Goal: Task Accomplishment & Management: Use online tool/utility

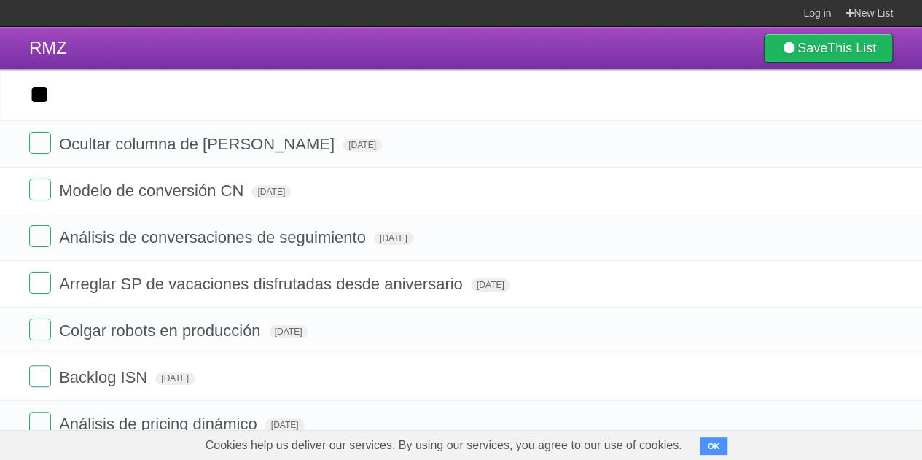
type input "*"
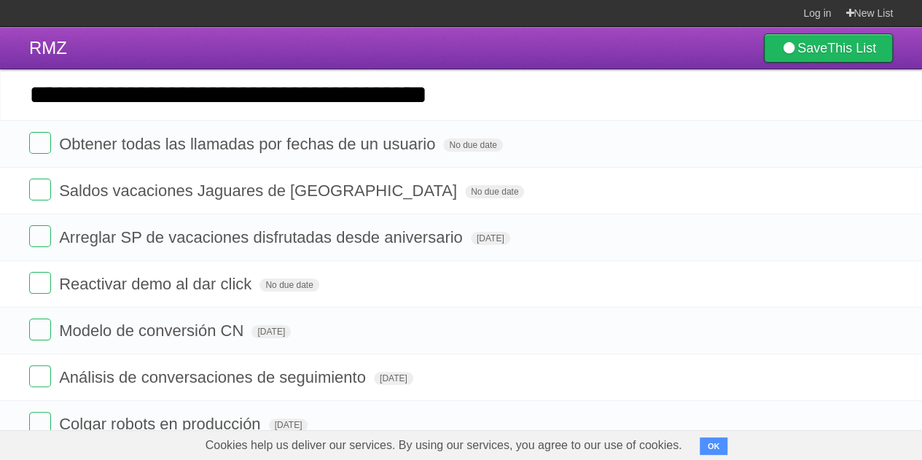
type input "**********"
click input "*********" at bounding box center [0, 0] width 0 height 0
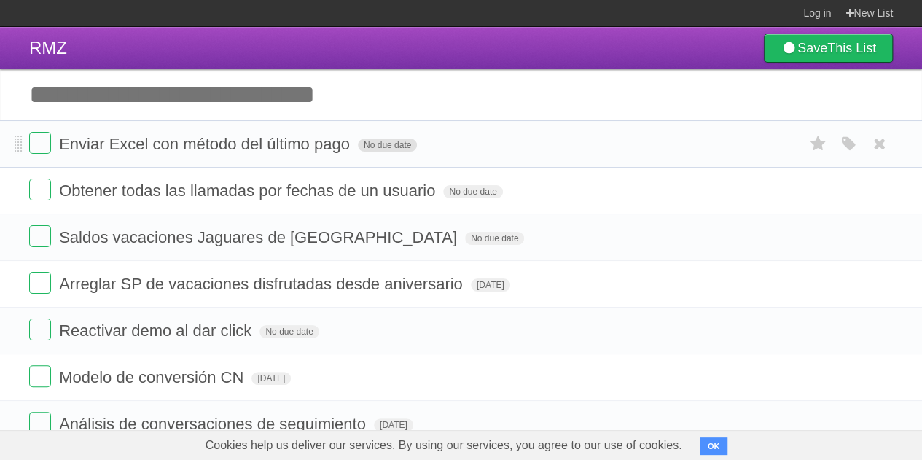
click at [372, 151] on span "No due date" at bounding box center [387, 144] width 59 height 13
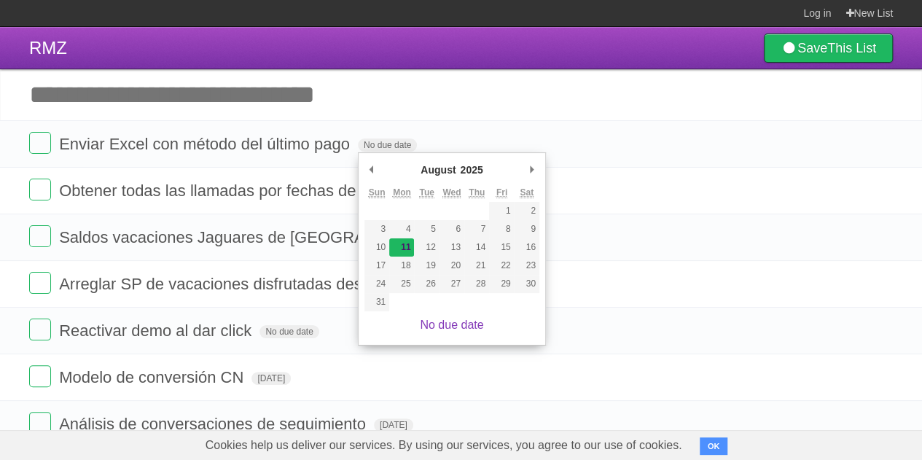
type span "[DATE]"
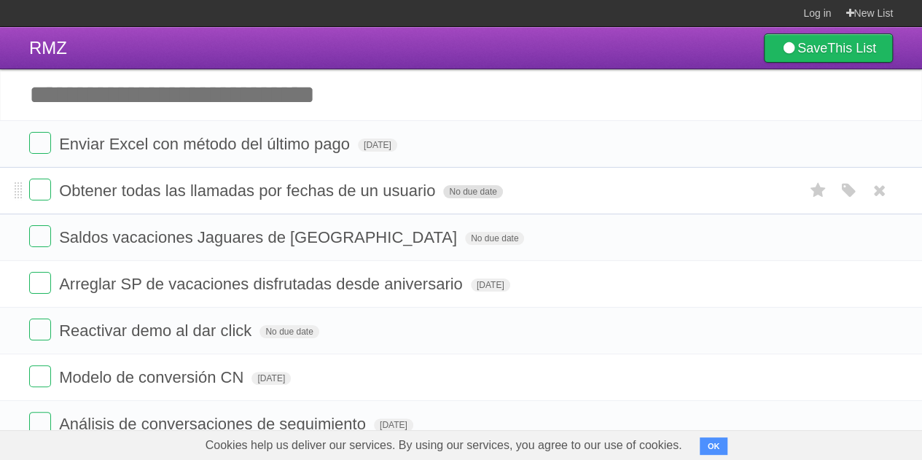
click at [482, 190] on span "No due date" at bounding box center [472, 191] width 59 height 13
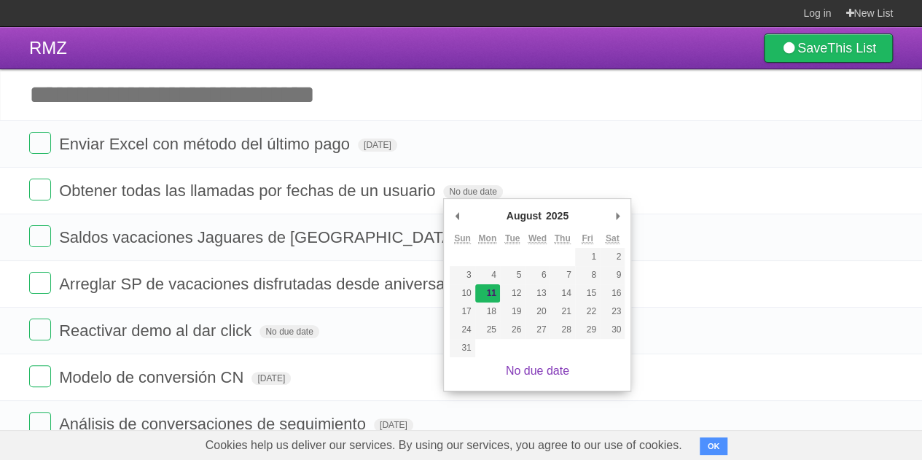
type span "Mon Aug 11 2025"
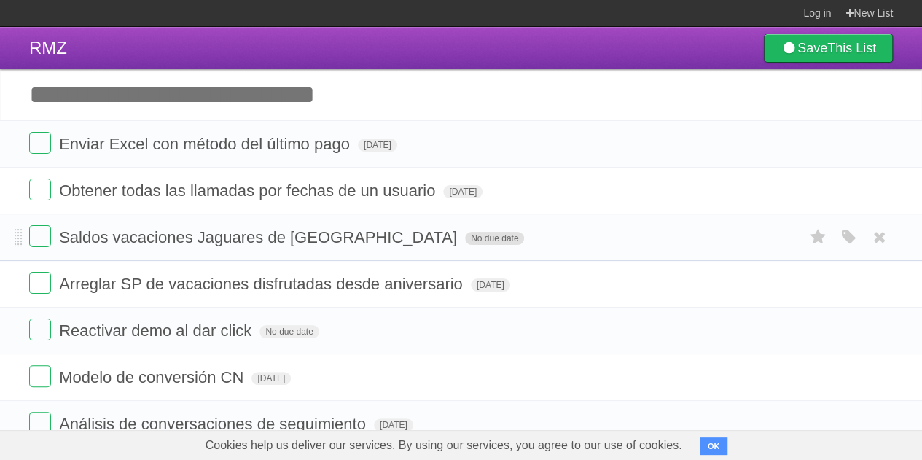
click at [465, 234] on span "No due date" at bounding box center [494, 238] width 59 height 13
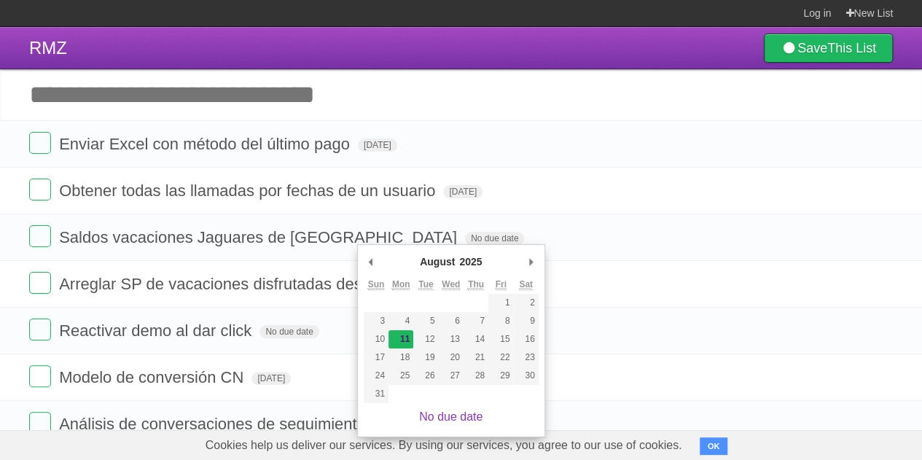
type span "Mon Aug 11 2025"
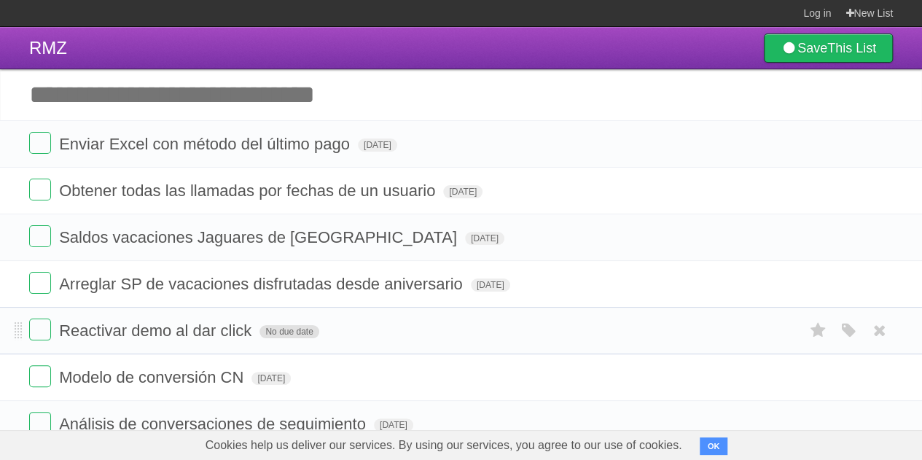
click at [293, 330] on span "No due date" at bounding box center [288, 331] width 59 height 13
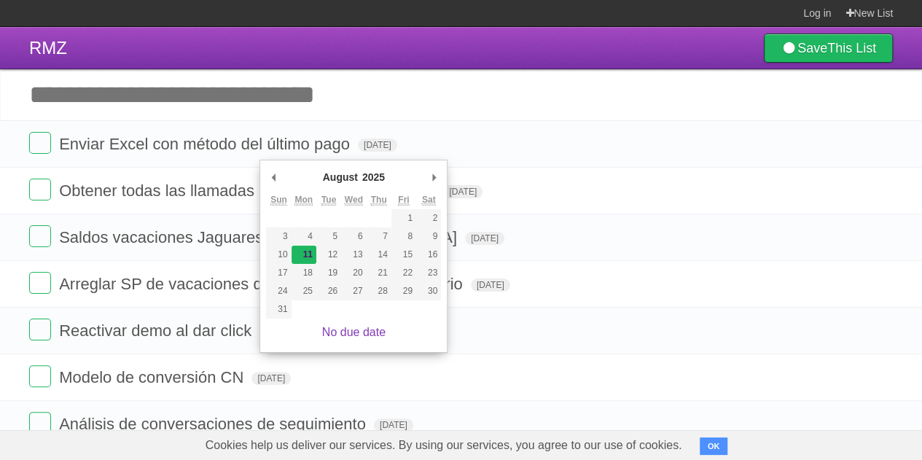
type span "Mon Aug 11 2025"
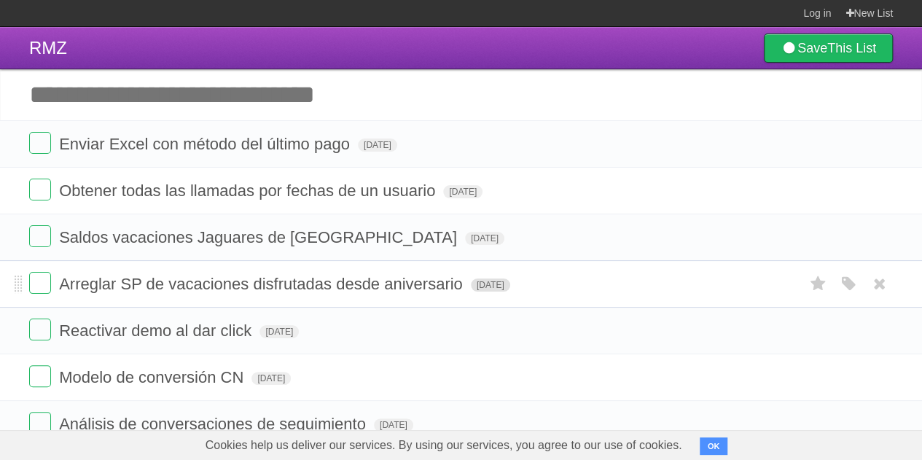
click at [496, 282] on span "[DATE]" at bounding box center [490, 284] width 39 height 13
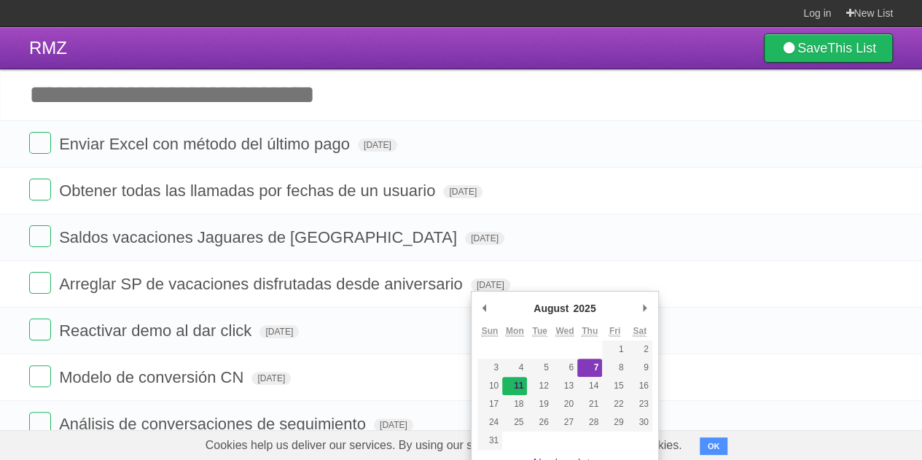
type span "Mon Aug 11 2025"
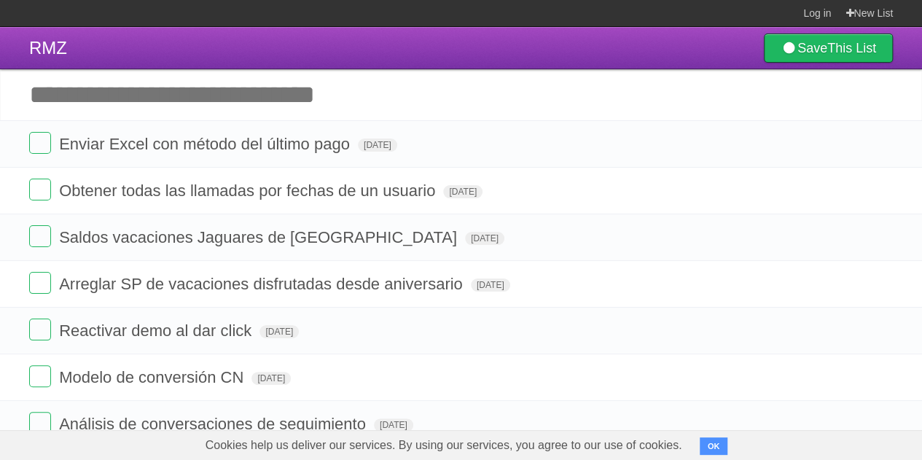
click at [136, 99] on input "Add another task" at bounding box center [461, 94] width 922 height 51
click at [345, 146] on span "Enviar Excel con método del último pago" at bounding box center [206, 144] width 294 height 18
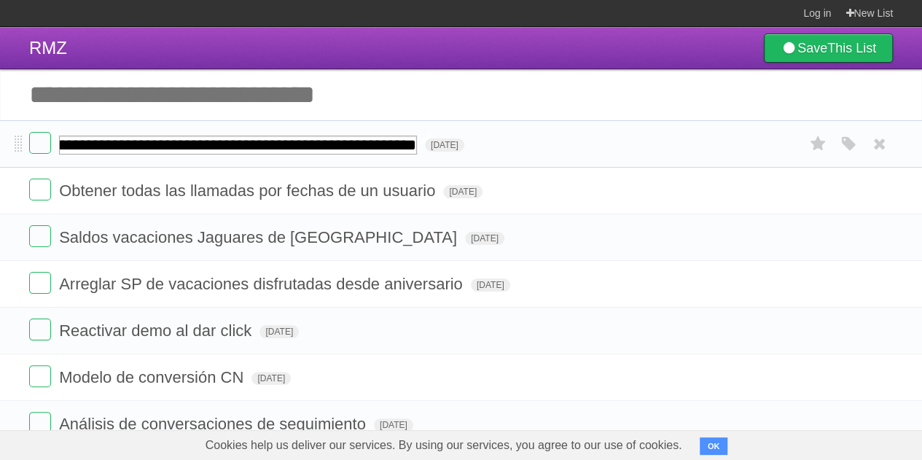
scroll to position [0, 254]
type input "**********"
